Goal: Contribute content: Contribute content

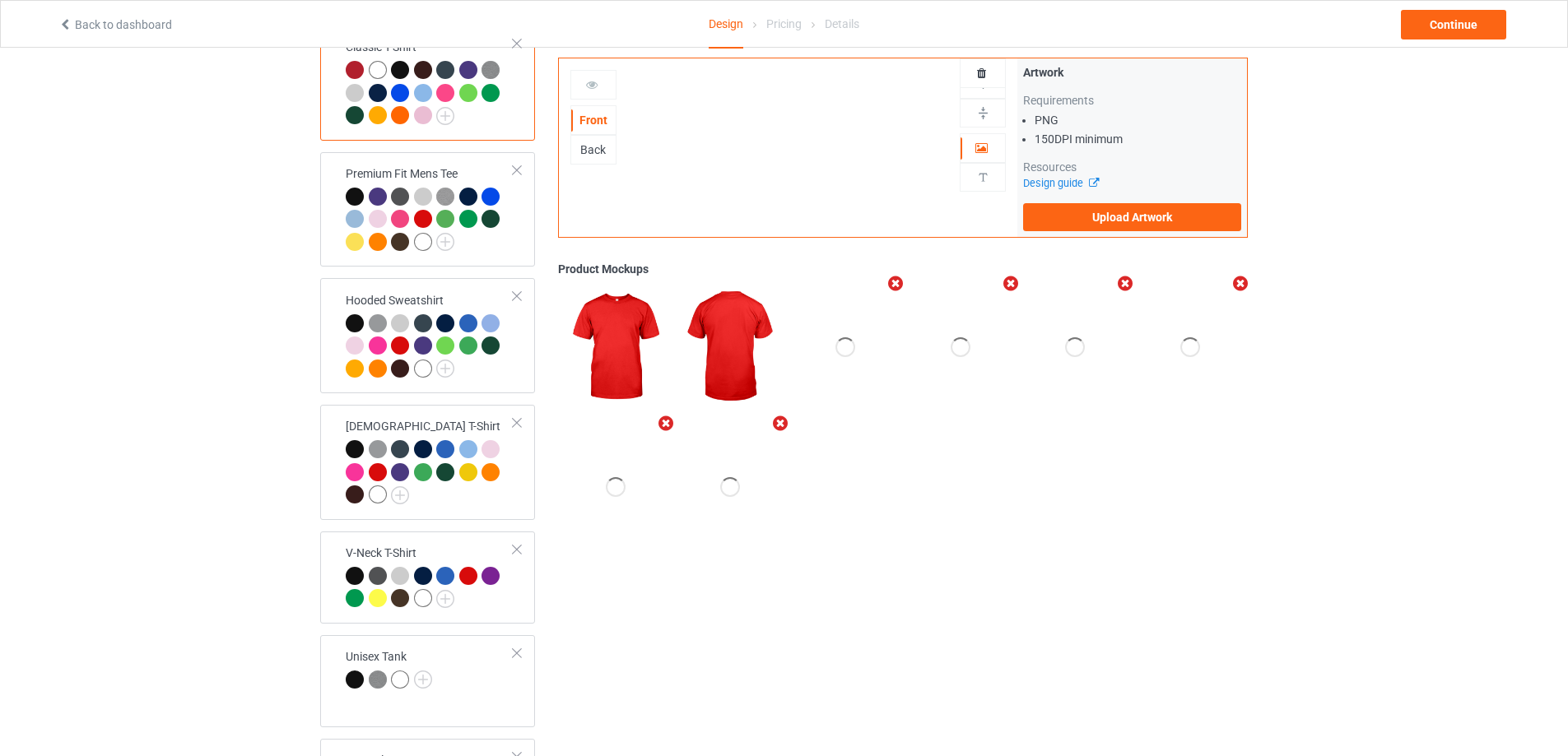
scroll to position [247, 0]
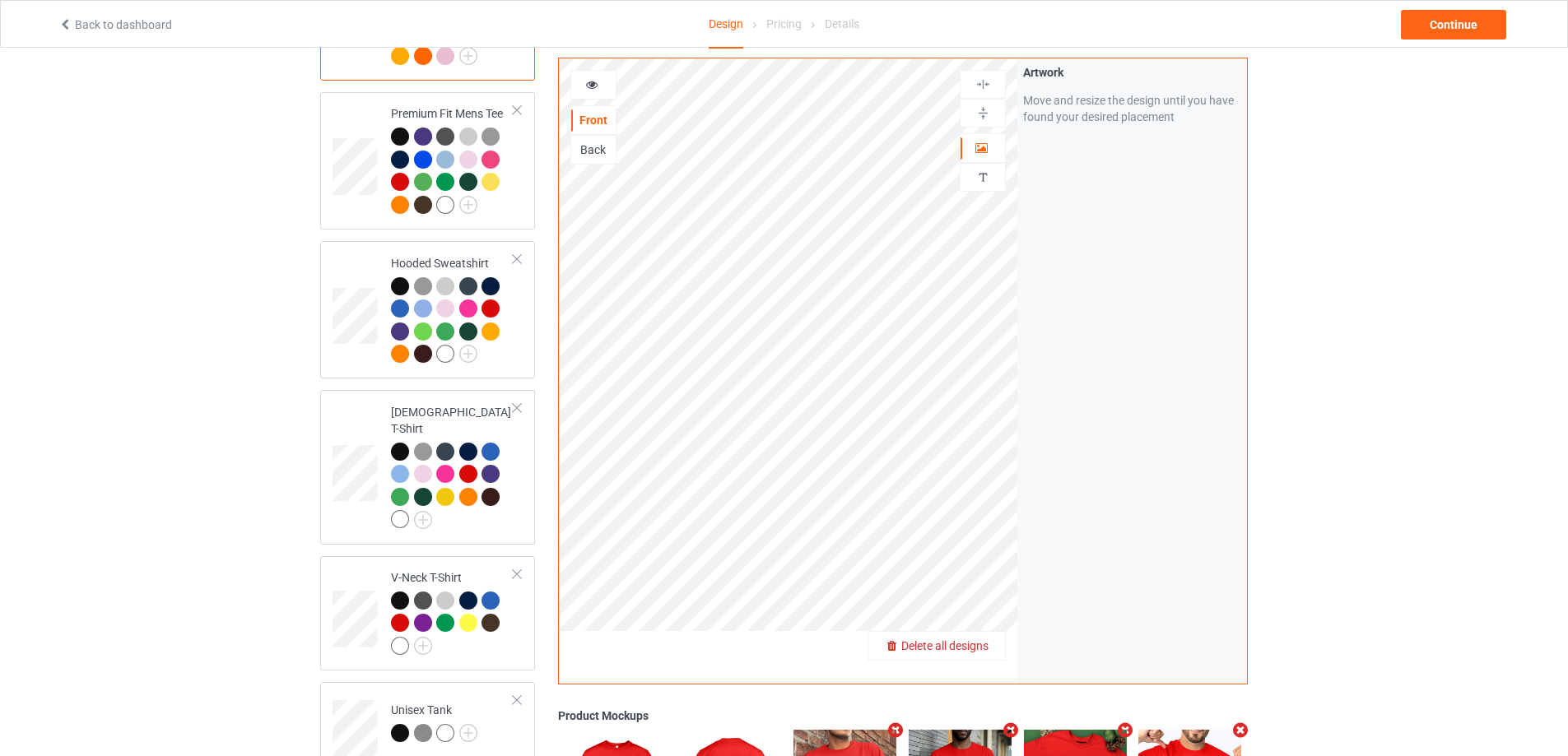
click at [982, 647] on span "Delete all designs" at bounding box center [945, 646] width 88 height 13
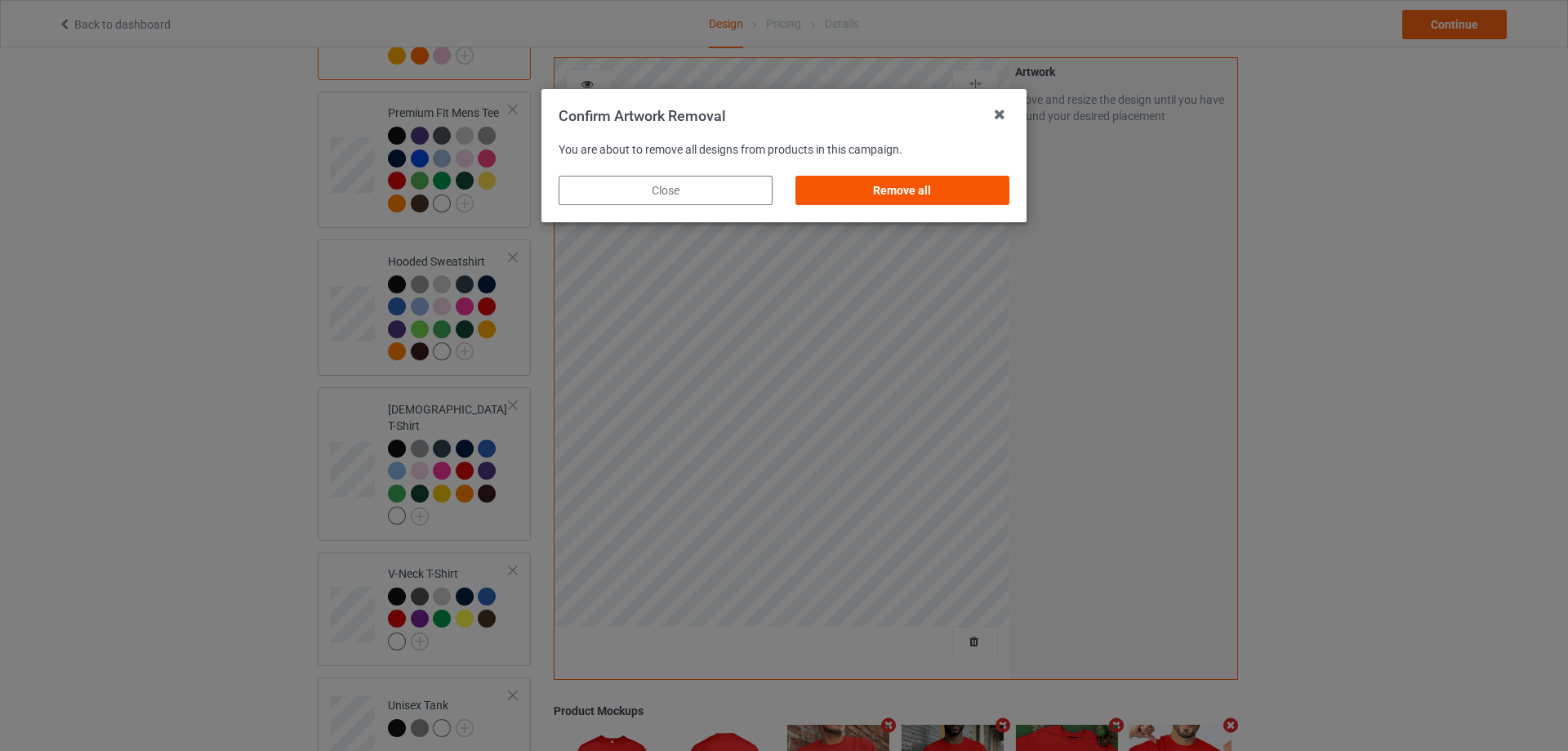
click at [999, 203] on div "You are about to remove all designs from products in this campaign. Close Remov…" at bounding box center [784, 174] width 485 height 97
click at [1002, 198] on div "Remove all" at bounding box center [903, 190] width 214 height 29
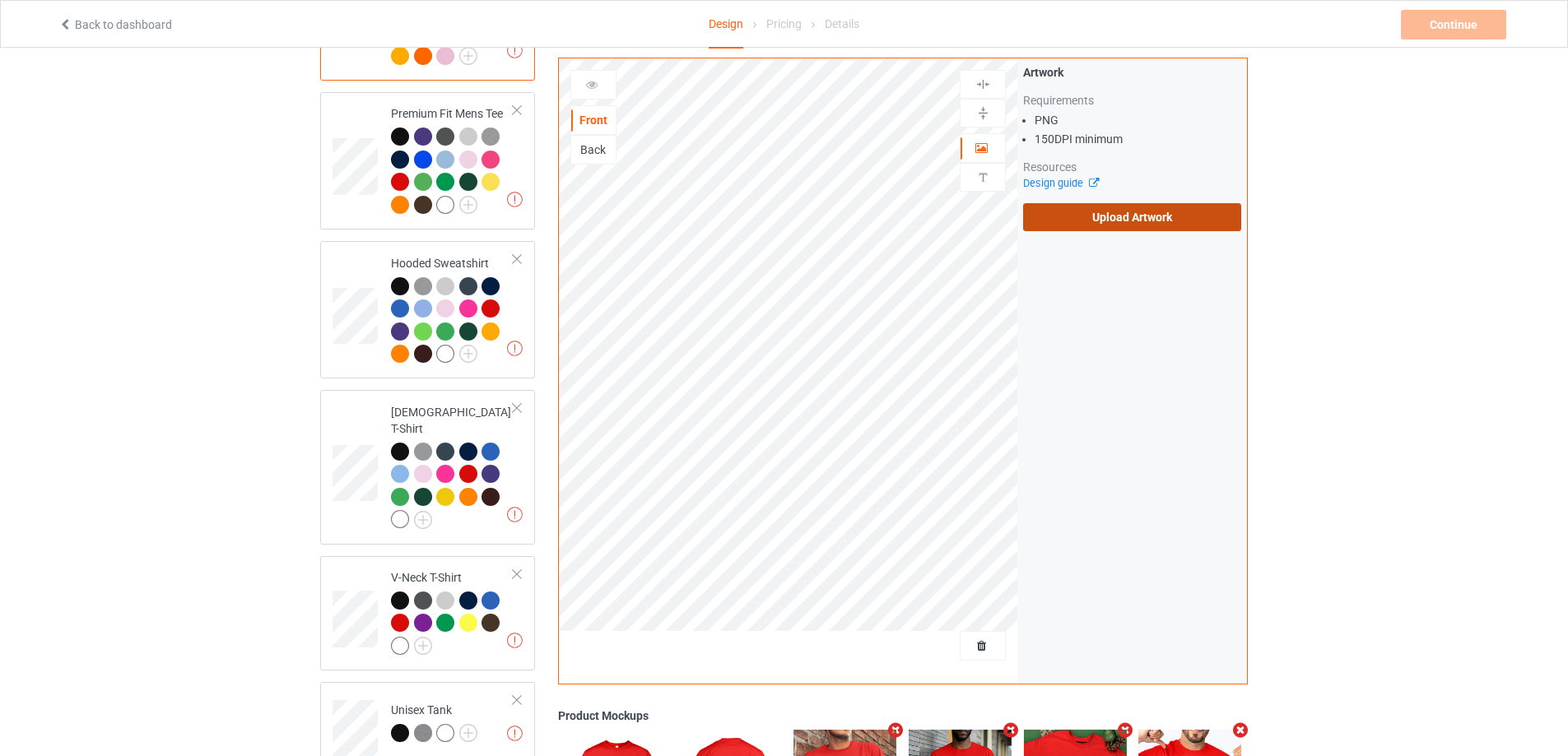
click at [1080, 228] on label "Upload Artwork" at bounding box center [1131, 217] width 218 height 28
click at [0, 0] on input "Upload Artwork" at bounding box center [0, 0] width 0 height 0
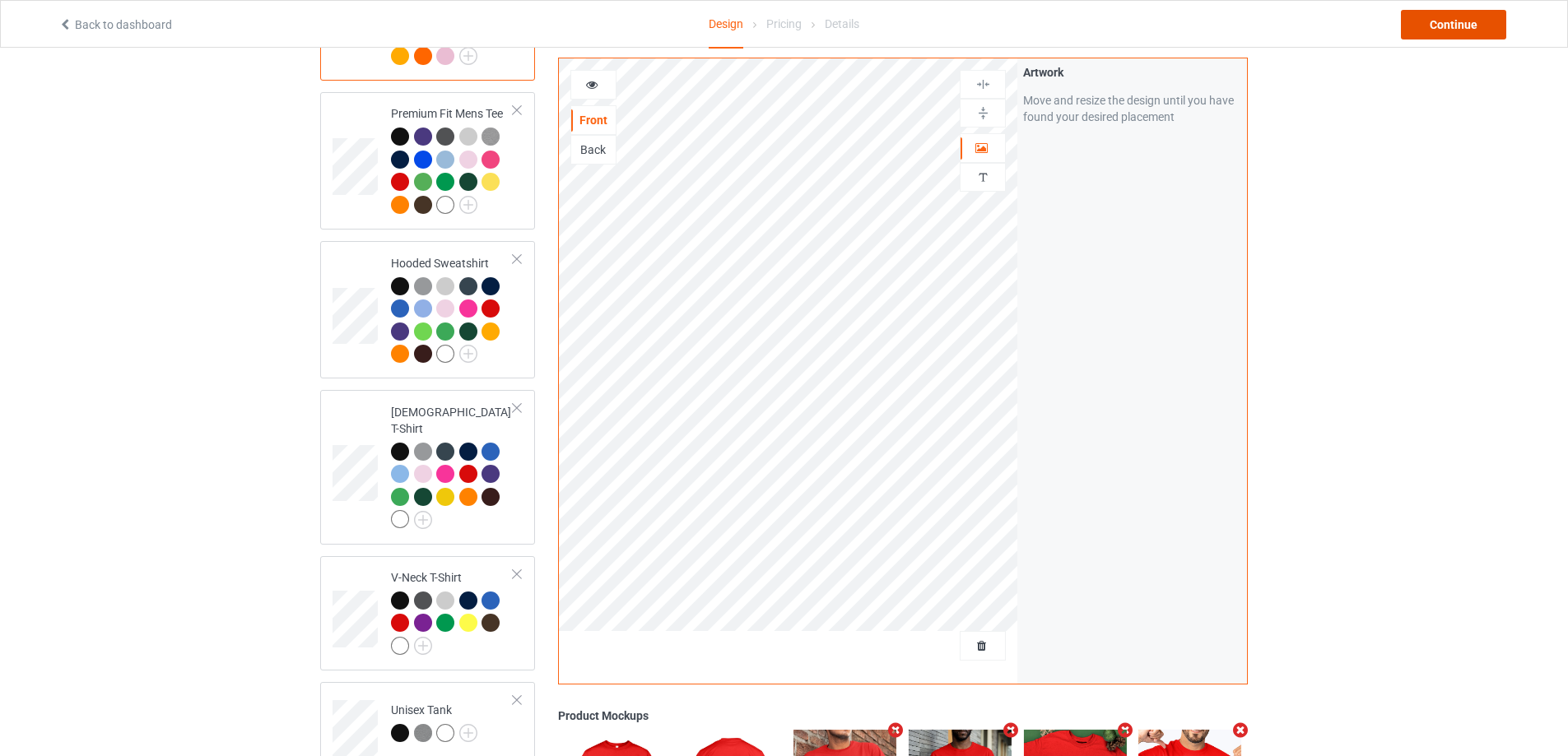
click at [1447, 20] on div "Continue" at bounding box center [1453, 25] width 105 height 29
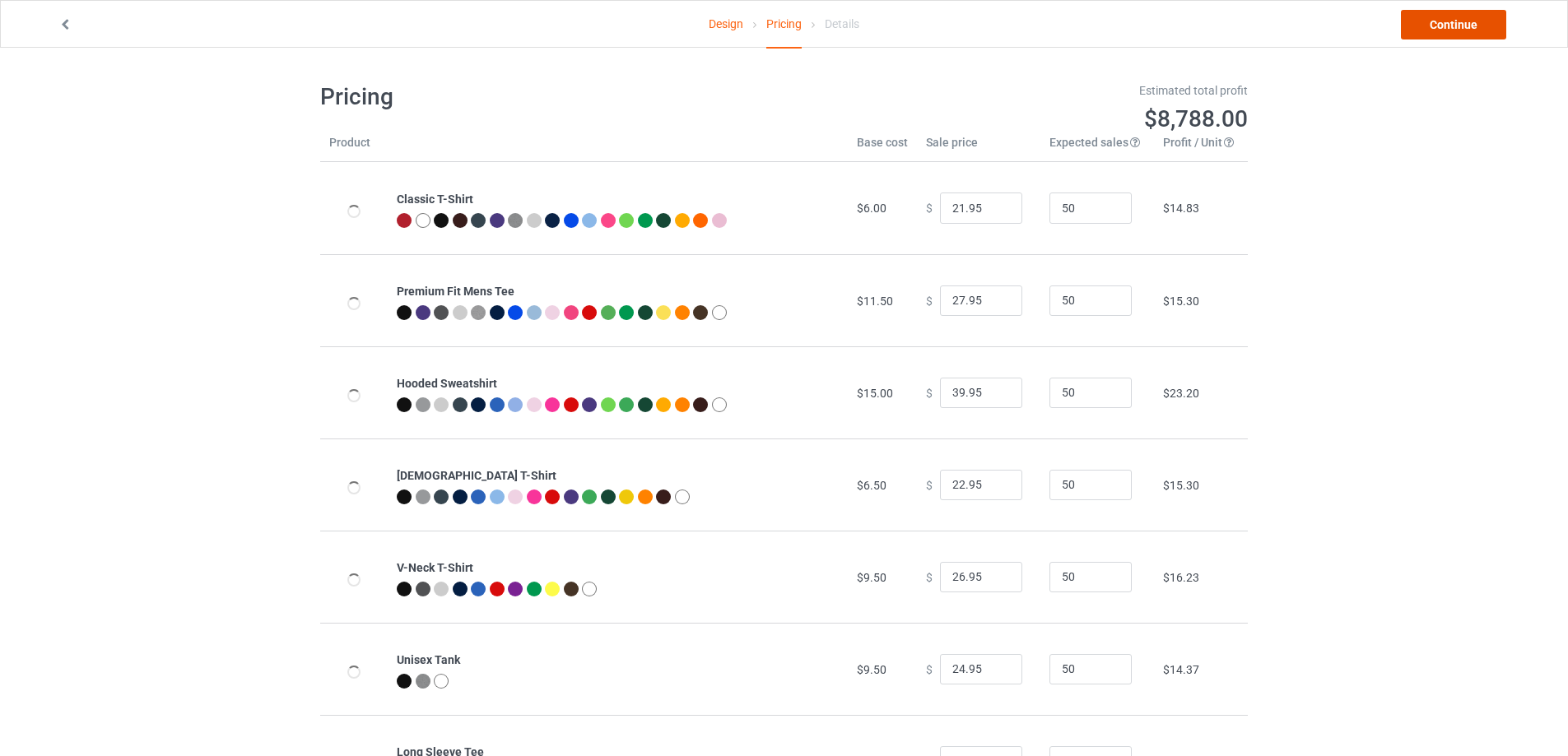
click at [1445, 21] on link "Continue" at bounding box center [1453, 25] width 105 height 29
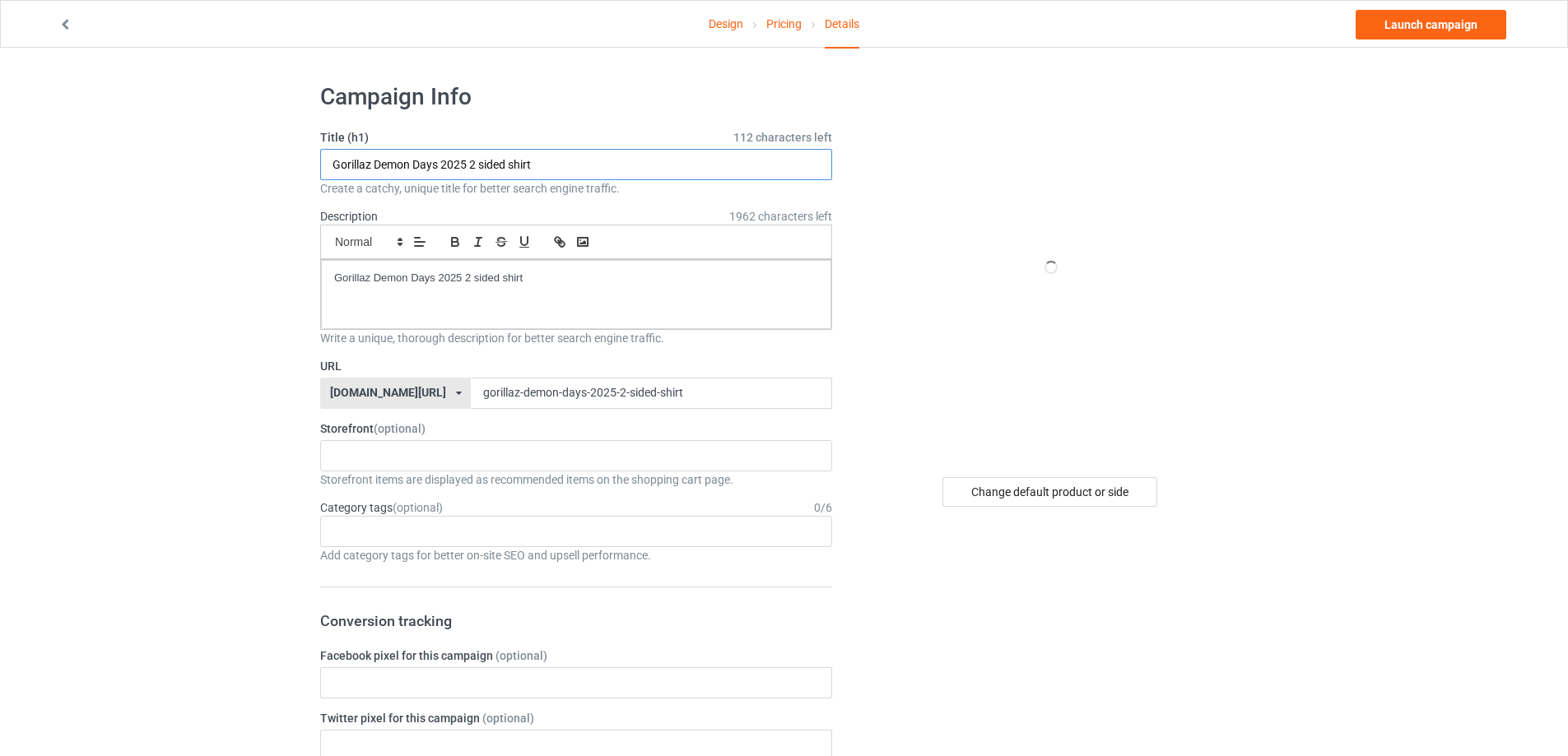
drag, startPoint x: 587, startPoint y: 168, endPoint x: 214, endPoint y: 180, distance: 373.2
paste input "J.T. Realmuto Whatever The Hell It Takes Topper"
type input "J.T. Realmuto Whatever The Hell It Takes Topper shirt"
drag, startPoint x: 560, startPoint y: 287, endPoint x: 234, endPoint y: 269, distance: 326.5
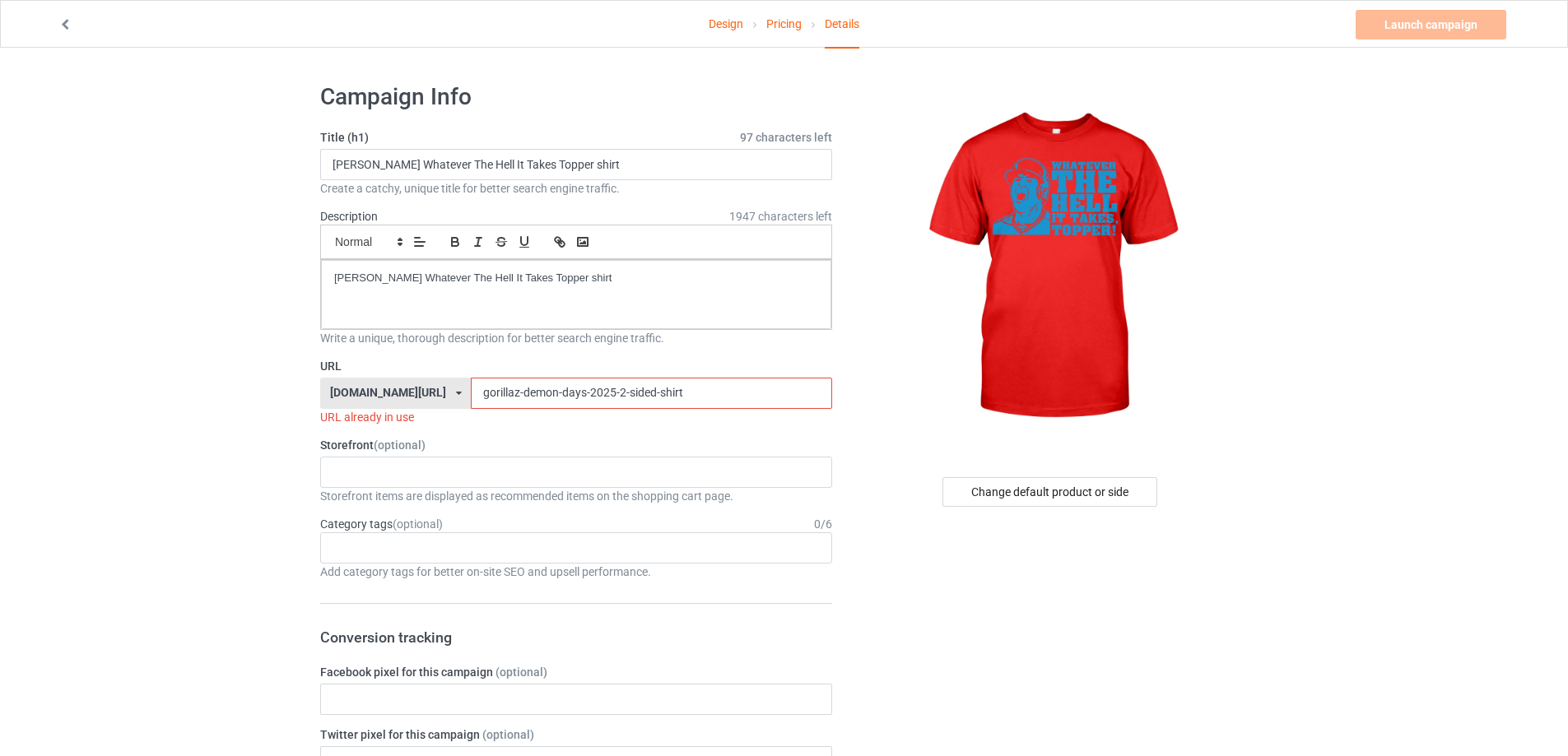
drag, startPoint x: 631, startPoint y: 389, endPoint x: 377, endPoint y: 402, distance: 254.3
click at [362, 408] on div "teechip.com/ teetrendus.com/ teechip.com/ 5cd2f964b197f721e1cad219 587d0d41cee3…" at bounding box center [576, 393] width 512 height 31
paste input "jt-realmuto-whatever-the-hell-it-takes-topper-shir"
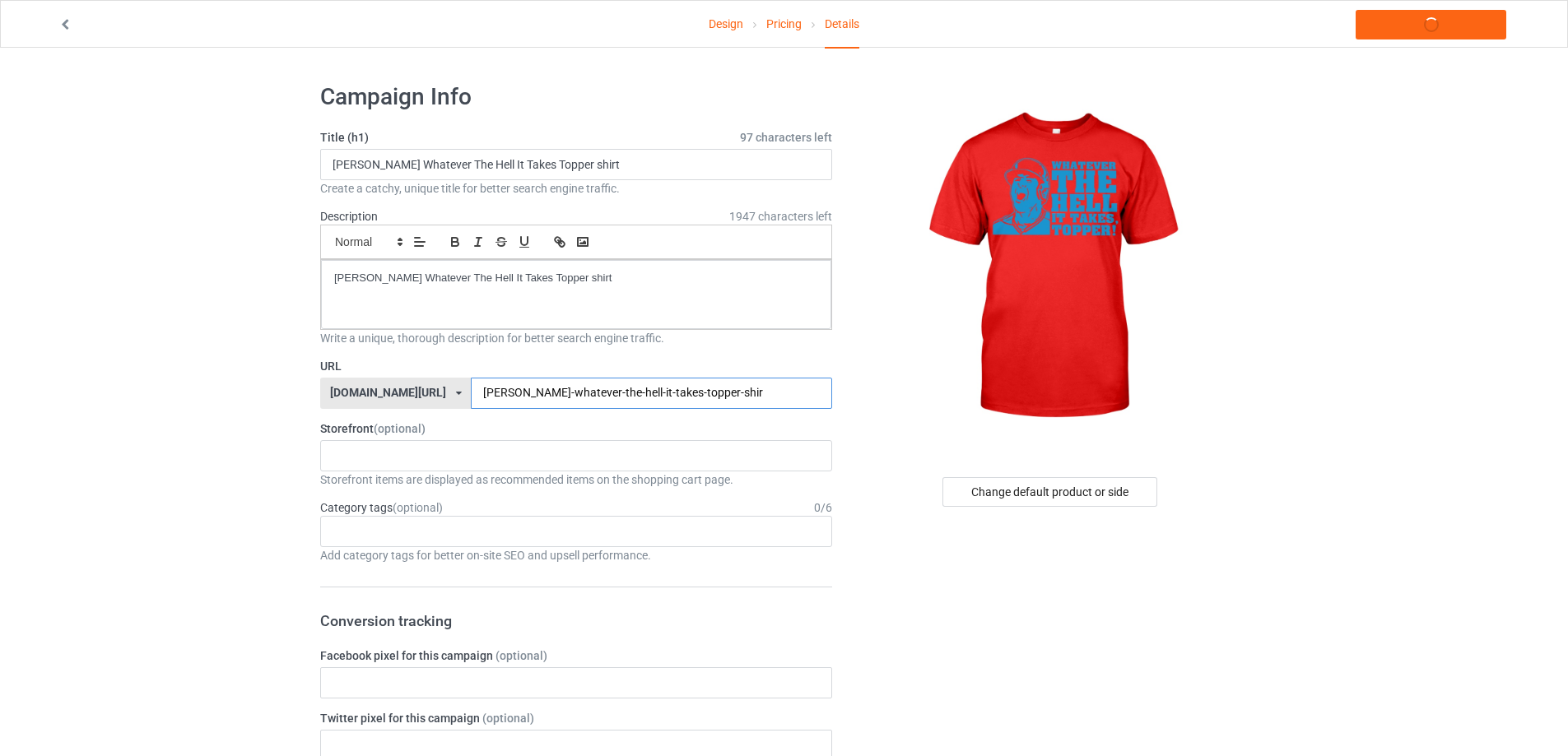
type input "jt-realmuto-whatever-the-hell-it-takes-topper-shir"
drag, startPoint x: 627, startPoint y: 272, endPoint x: 170, endPoint y: 268, distance: 457.0
copy p "J.T. Realmuto Whatever The Hell It Takes Topper shirt"
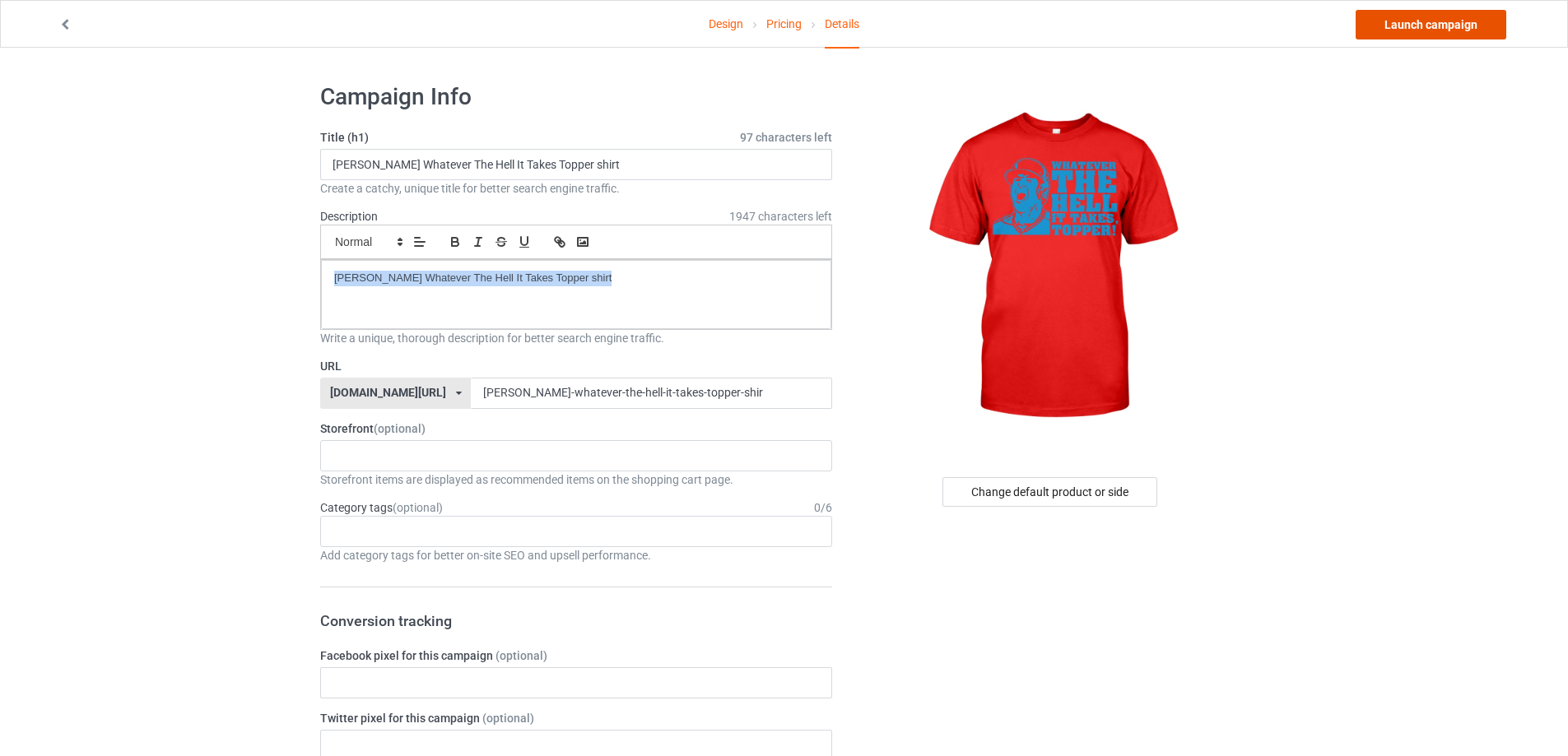
click at [1460, 29] on link "Launch campaign" at bounding box center [1430, 25] width 151 height 29
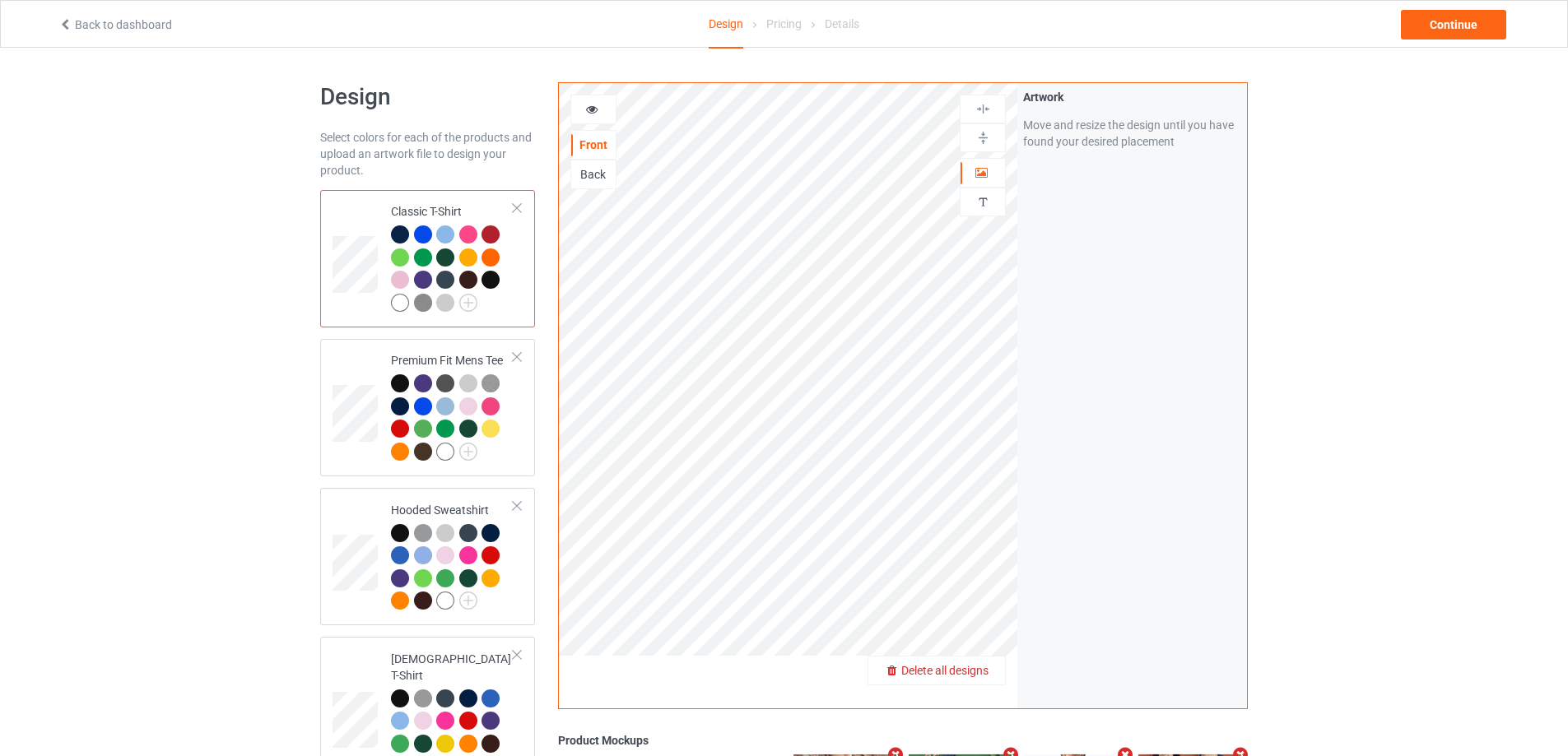
click at [980, 673] on span "Delete all designs" at bounding box center [945, 670] width 88 height 13
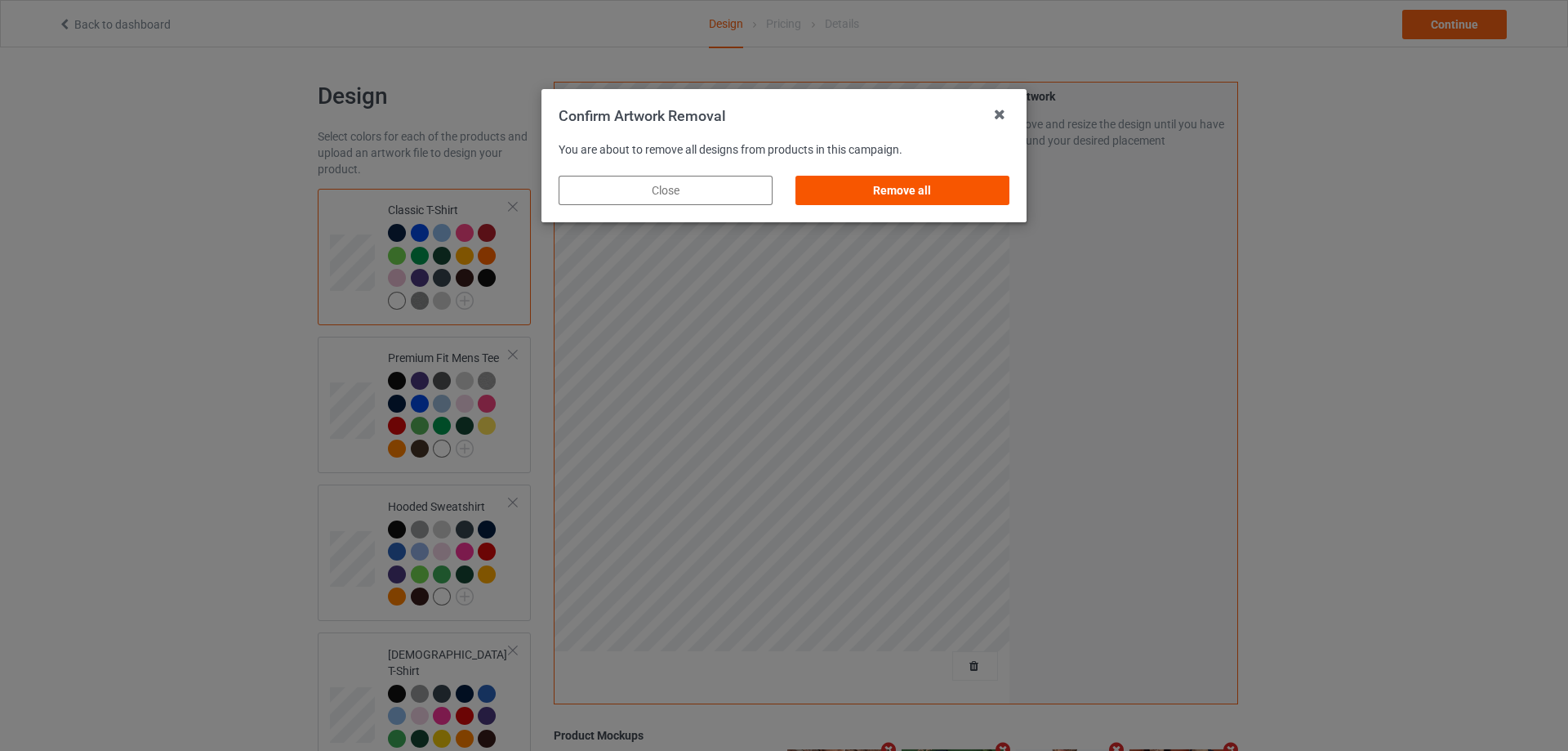
click at [949, 204] on div "Remove all" at bounding box center [903, 190] width 214 height 29
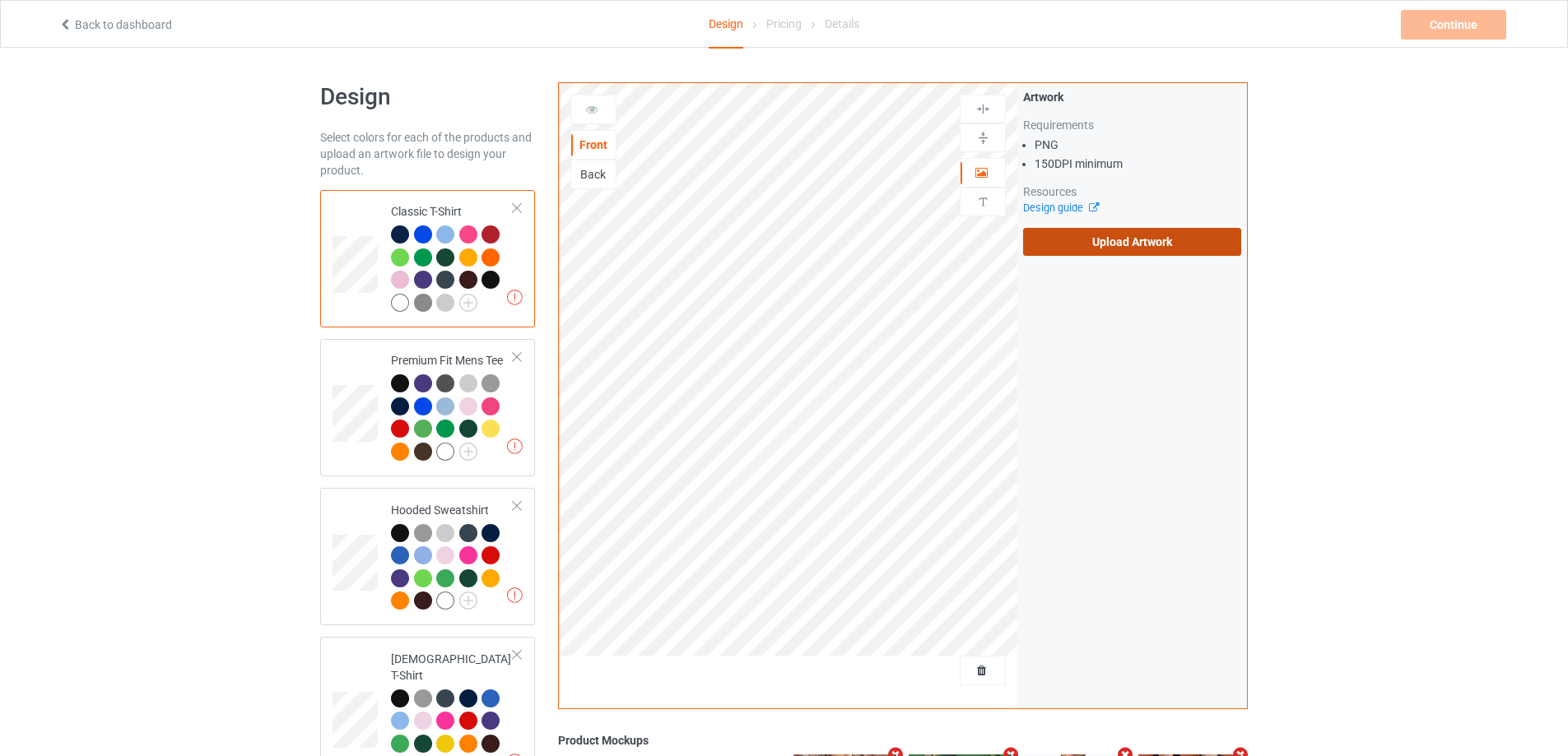
click at [1147, 230] on label "Upload Artwork" at bounding box center [1131, 242] width 218 height 28
click at [0, 0] on input "Upload Artwork" at bounding box center [0, 0] width 0 height 0
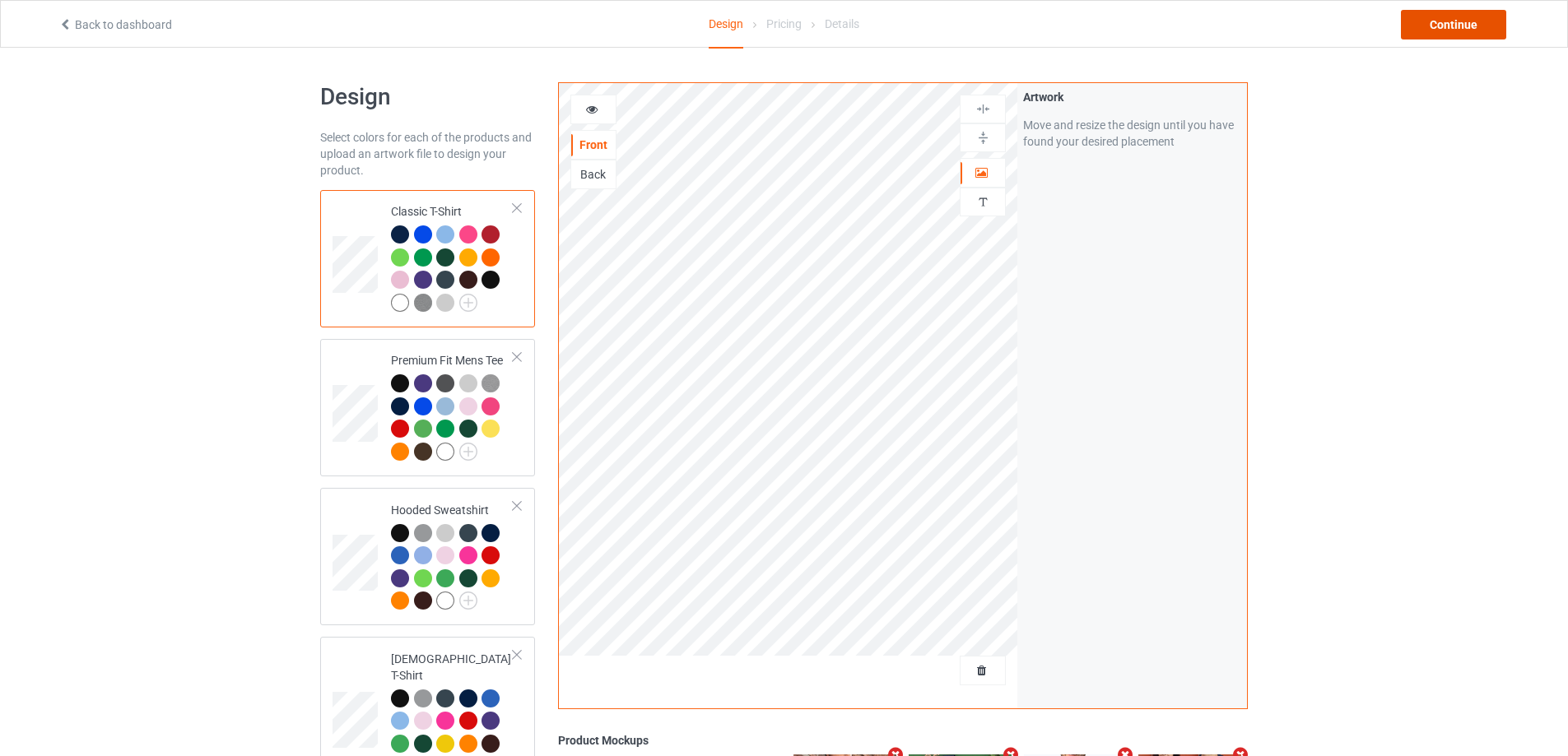
click at [1490, 18] on div "Continue" at bounding box center [1453, 25] width 105 height 29
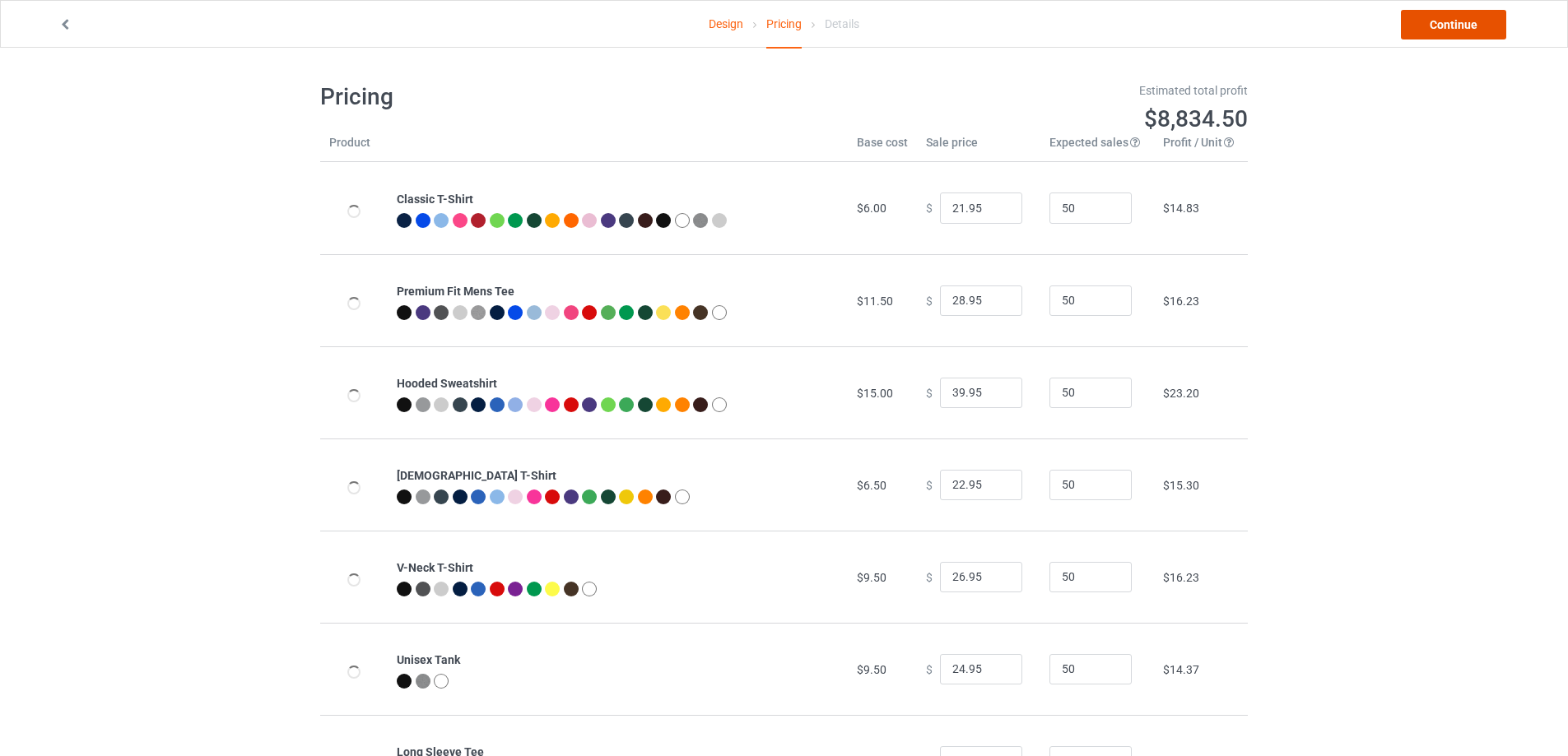
click at [1490, 18] on link "Continue" at bounding box center [1453, 25] width 105 height 29
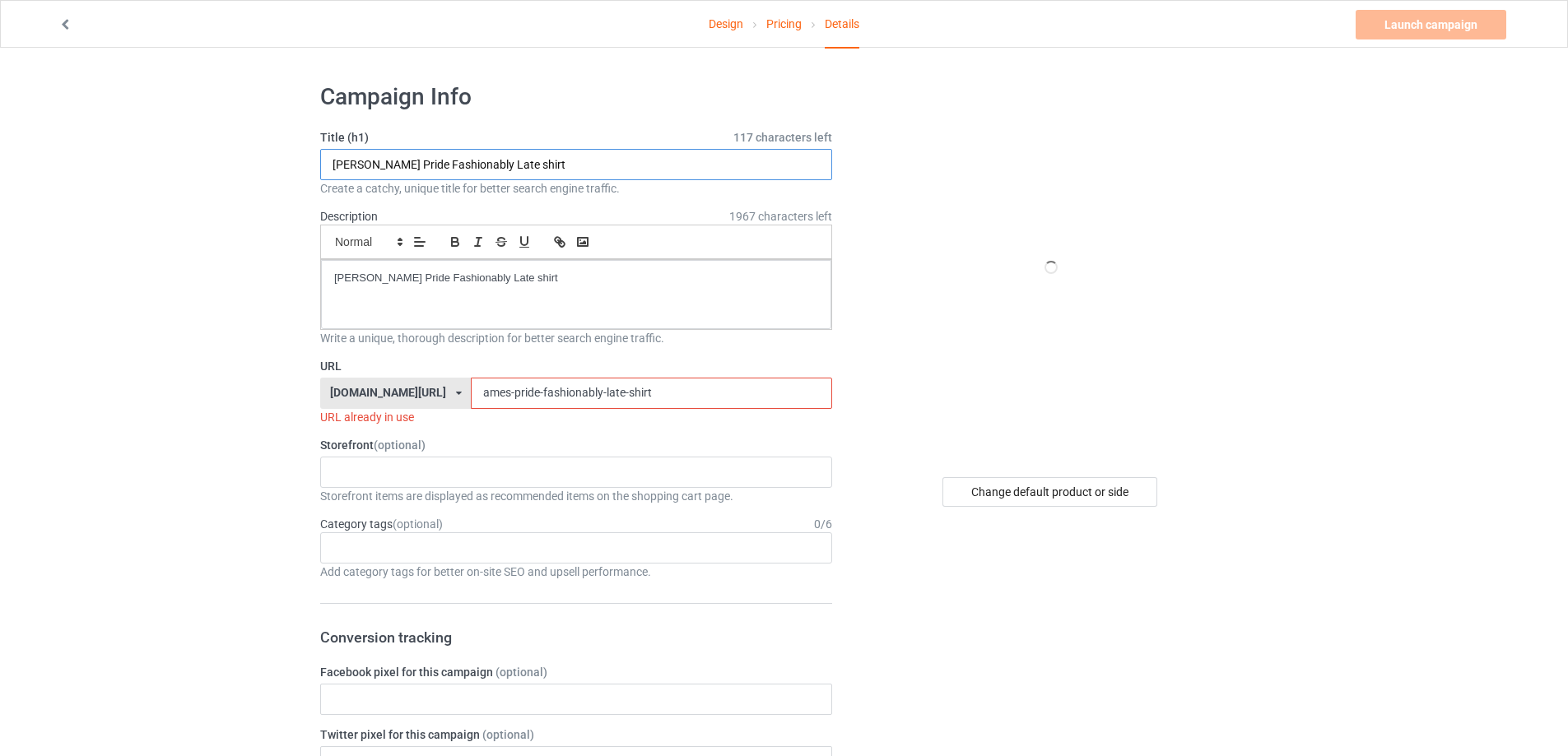
drag, startPoint x: 174, startPoint y: 181, endPoint x: 409, endPoint y: 253, distance: 245.8
paste input "[PERSON_NAME] Cleveland S"
type input "[PERSON_NAME] Cleveland Shirt"
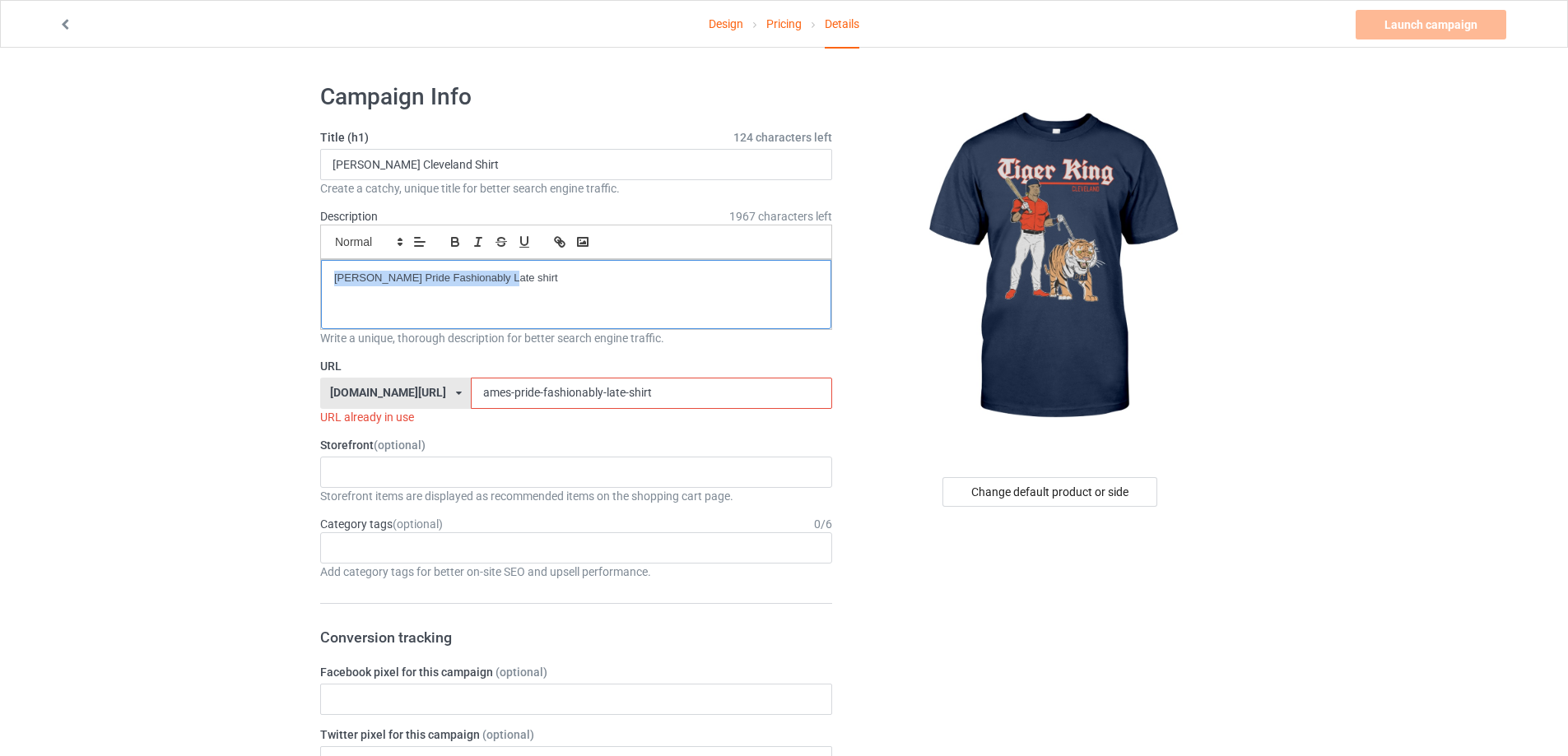
drag, startPoint x: 547, startPoint y: 303, endPoint x: 272, endPoint y: 312, distance: 275.1
drag, startPoint x: 649, startPoint y: 394, endPoint x: 347, endPoint y: 375, distance: 302.6
click at [363, 375] on div "URL [DOMAIN_NAME][URL] [DOMAIN_NAME][URL] [DOMAIN_NAME][URL] 5cd2f964b197f721e1…" at bounding box center [576, 391] width 512 height 67
paste input "tiger-[PERSON_NAME]"
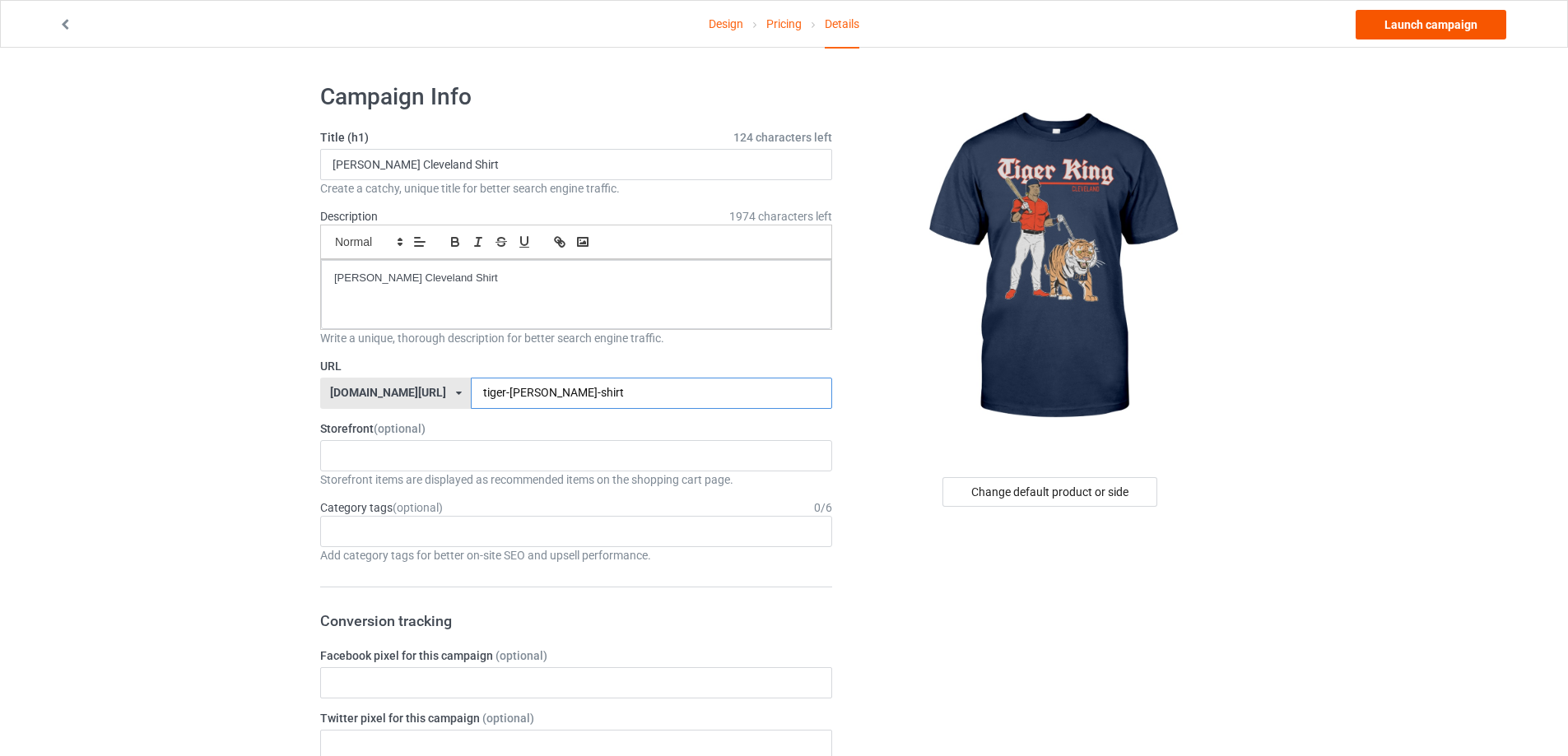
type input "tiger-[PERSON_NAME]-shirt"
click at [1418, 21] on link "Launch campaign" at bounding box center [1430, 25] width 151 height 29
